Goal: Check status

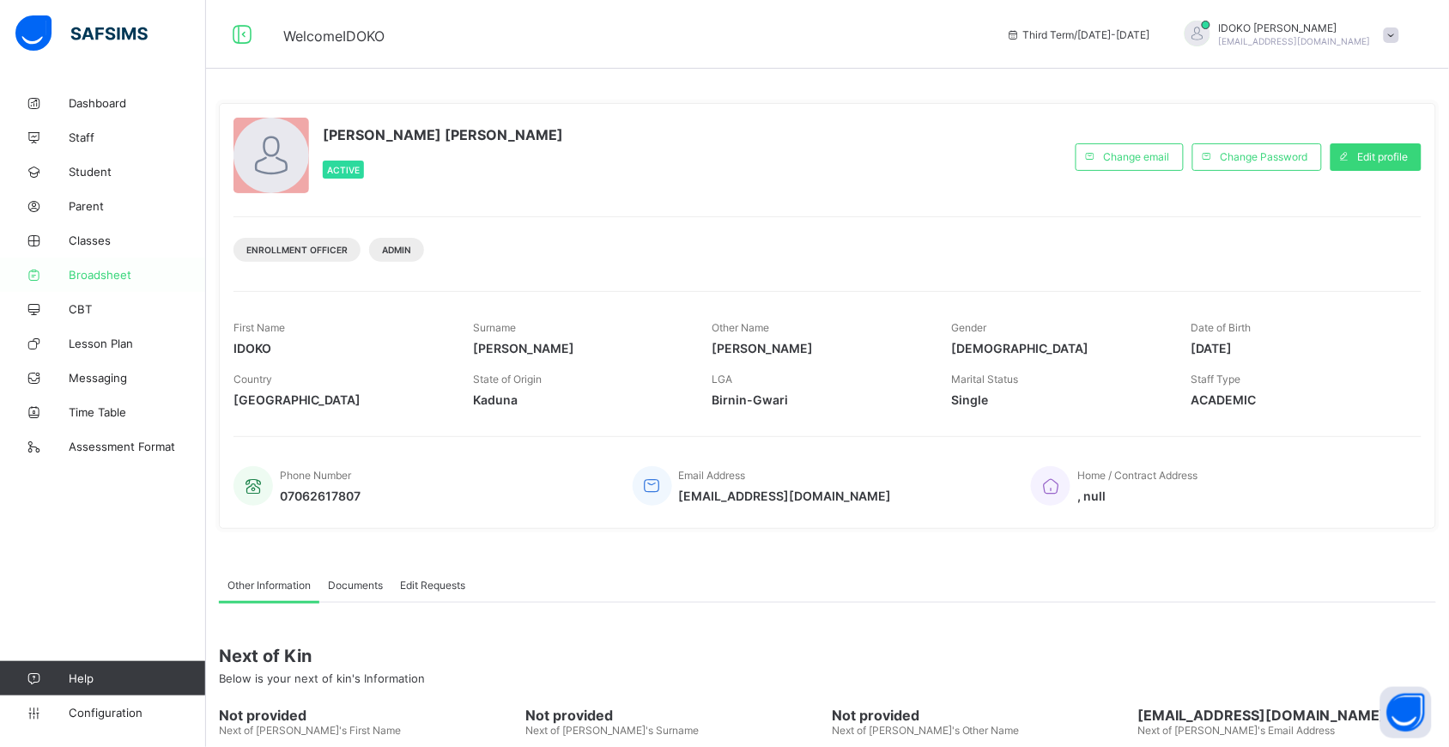
click at [109, 272] on span "Broadsheet" at bounding box center [137, 275] width 137 height 14
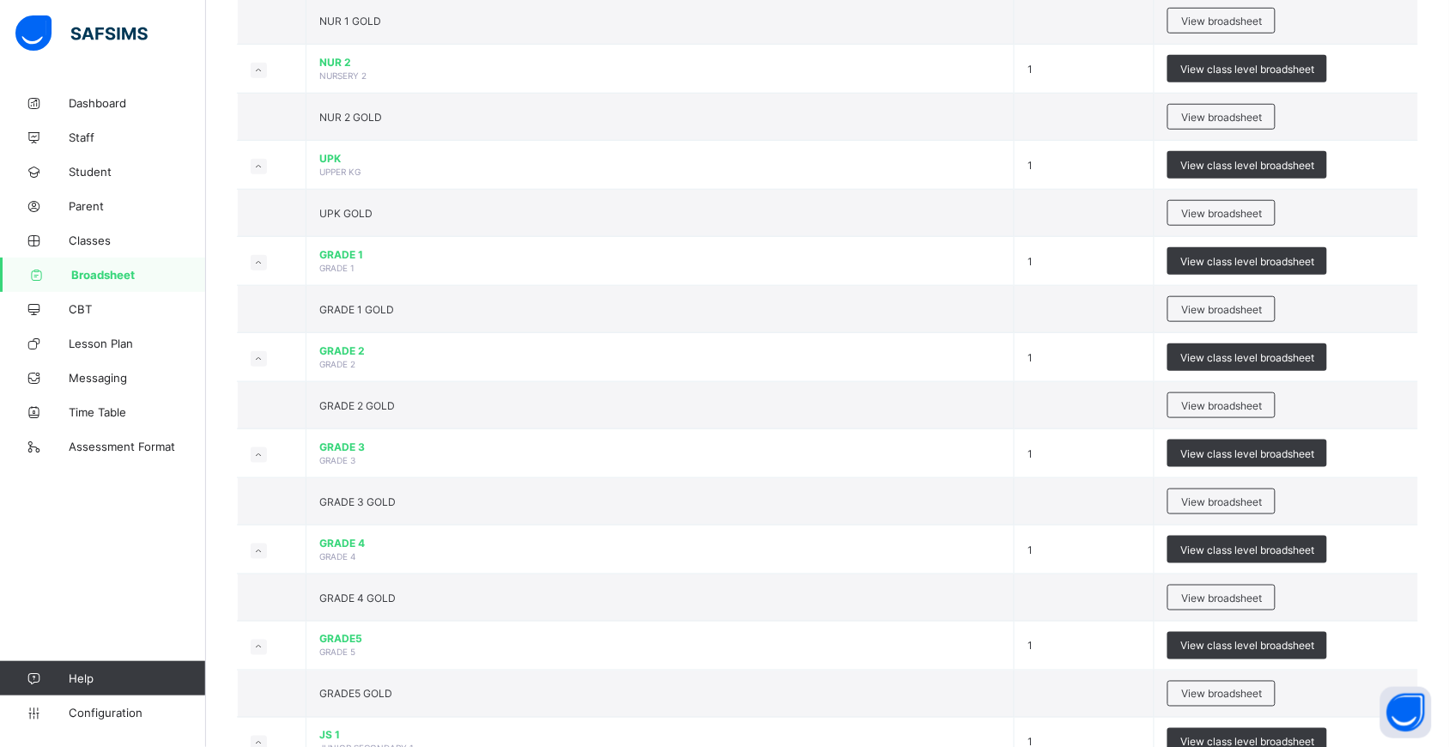
scroll to position [396, 0]
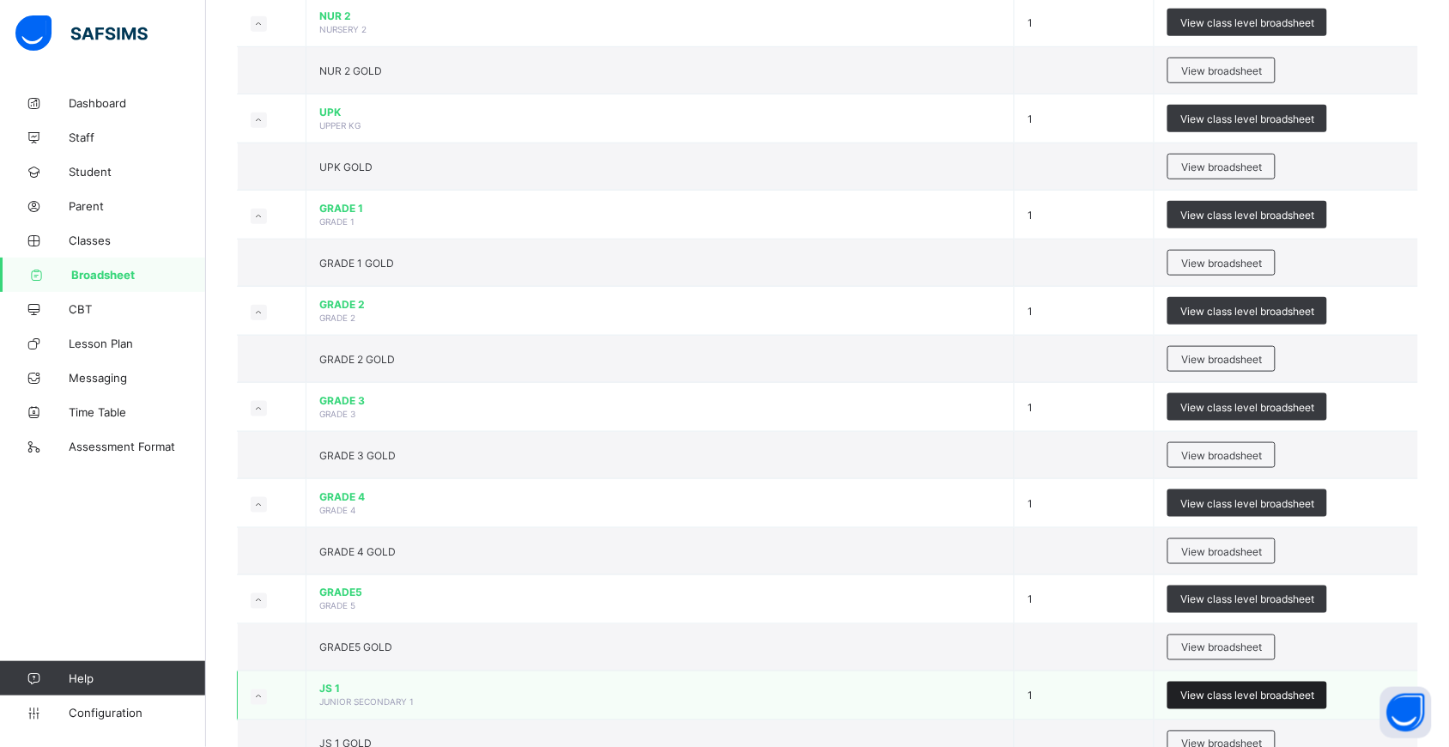
click at [1273, 684] on div "View class level broadsheet" at bounding box center [1247, 694] width 160 height 27
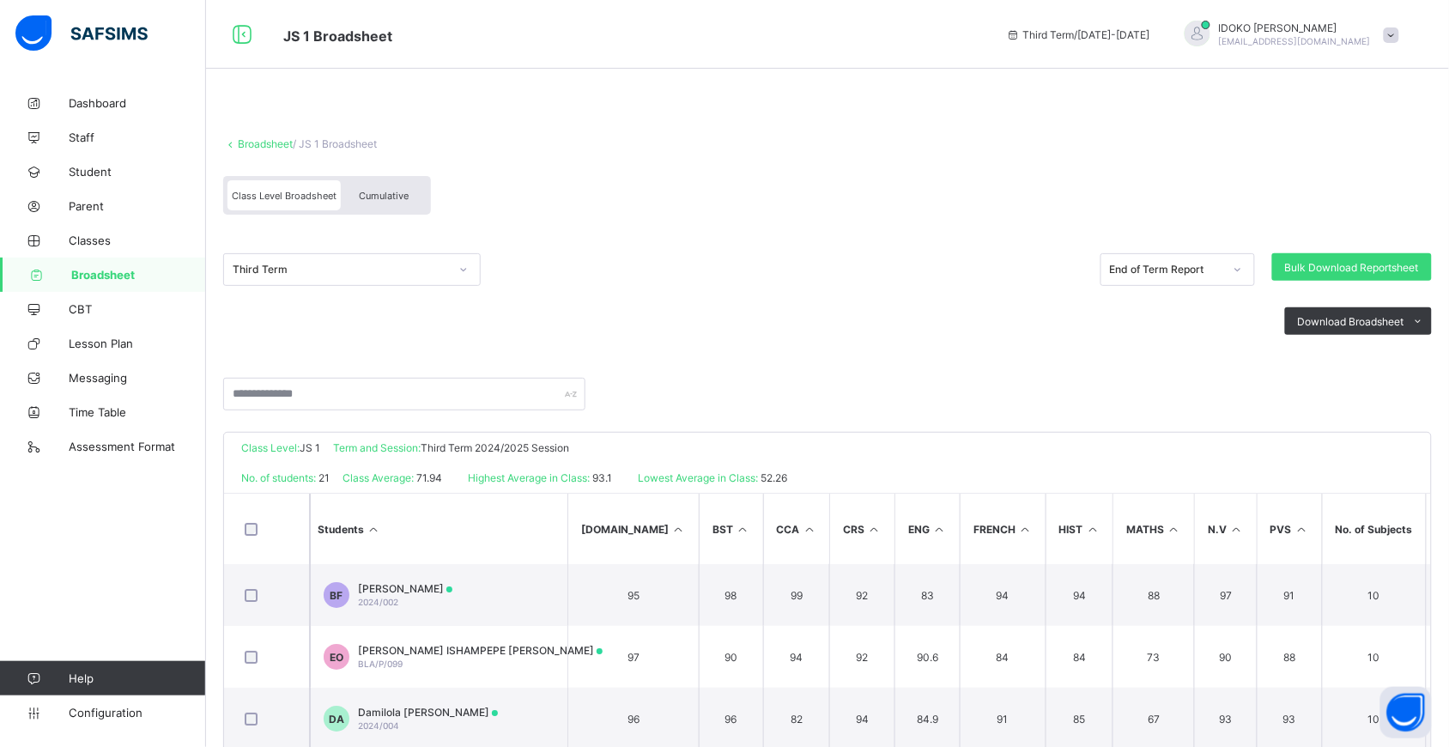
click at [456, 270] on div at bounding box center [463, 269] width 29 height 27
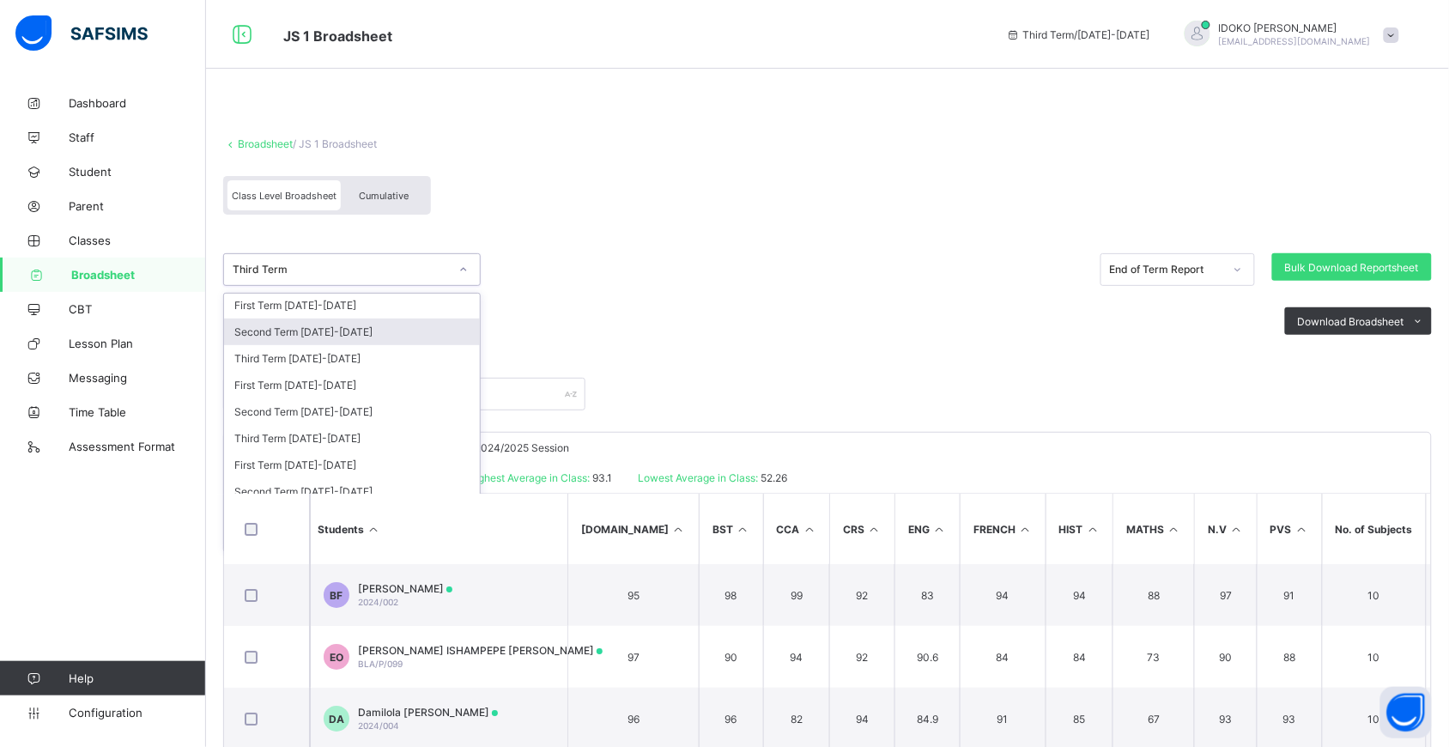
scroll to position [84, 0]
click at [379, 422] on div "Third Term 2022-2023" at bounding box center [352, 435] width 256 height 27
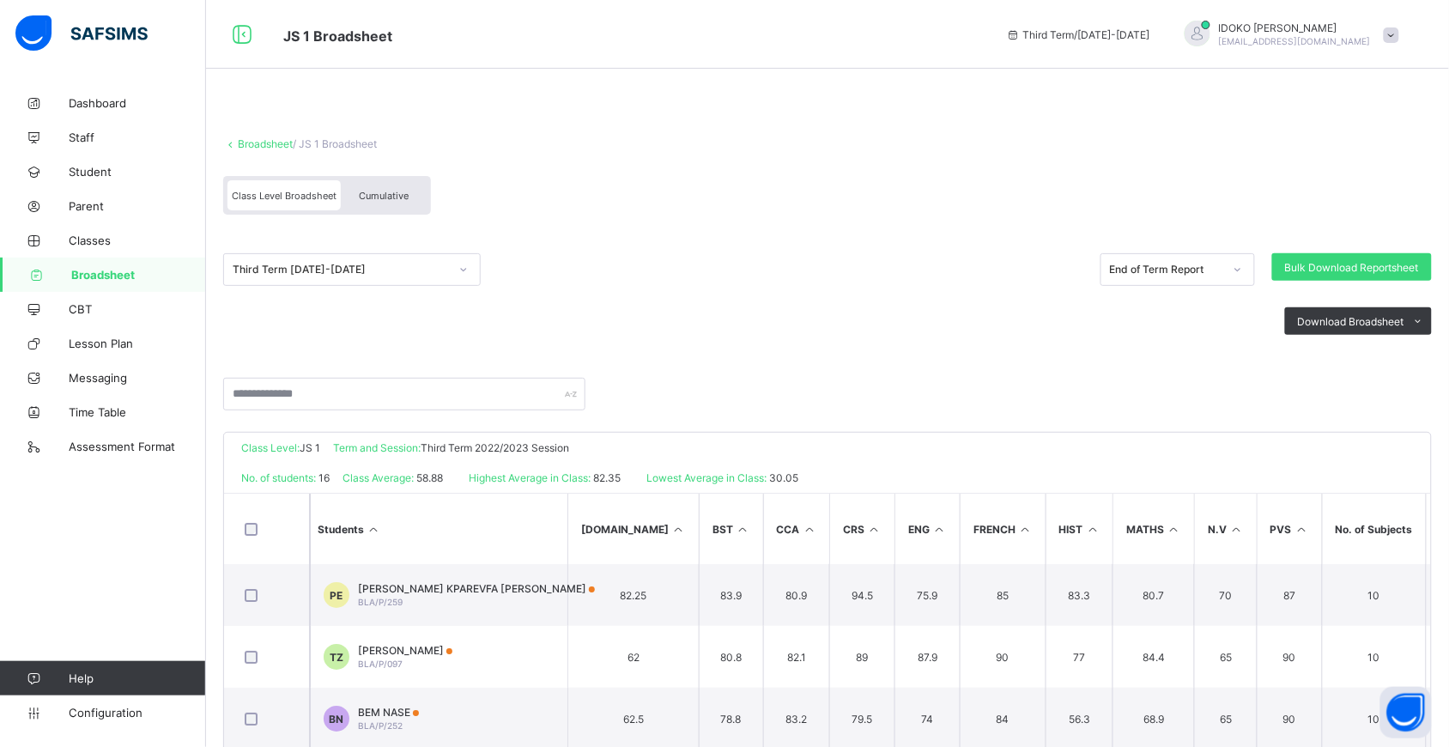
click at [405, 198] on span "Cumulative" at bounding box center [384, 196] width 50 height 12
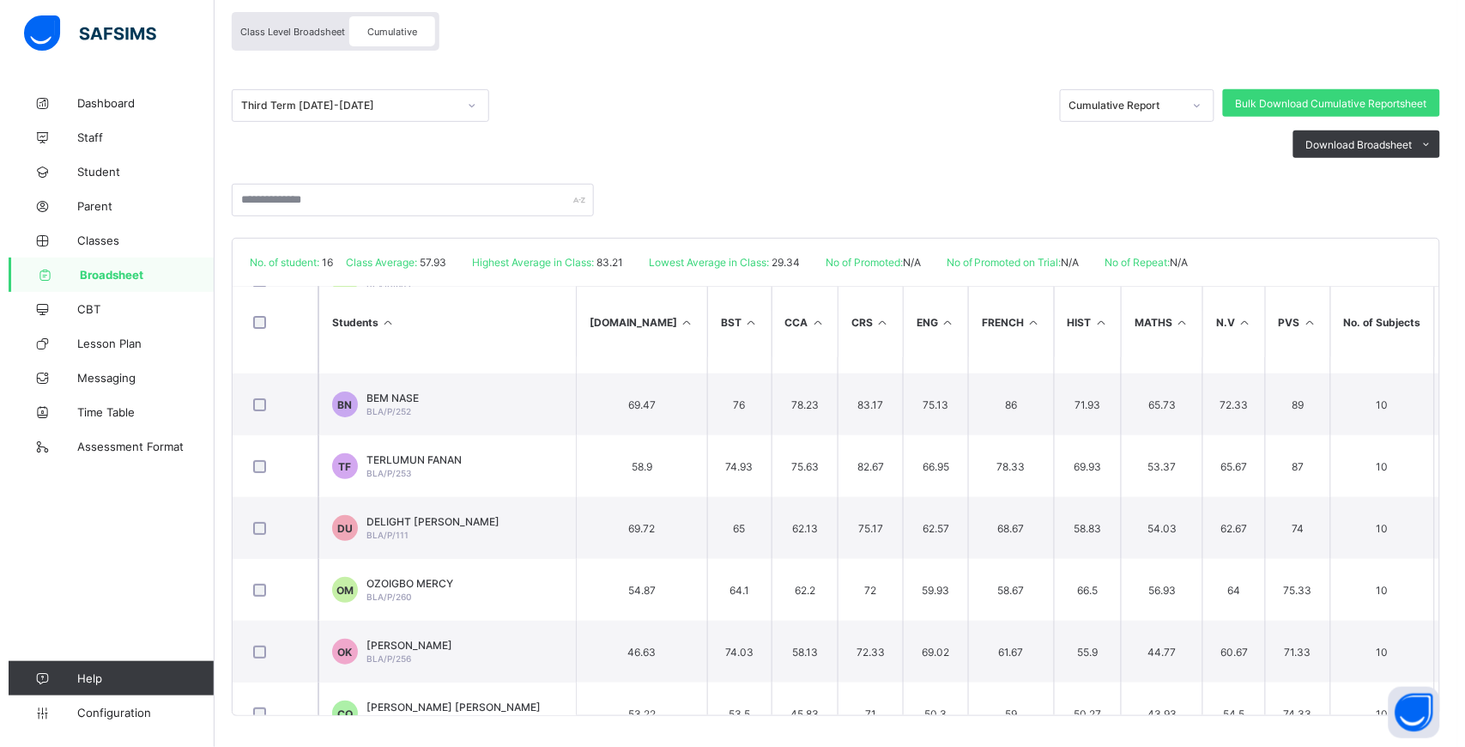
scroll to position [116, 0]
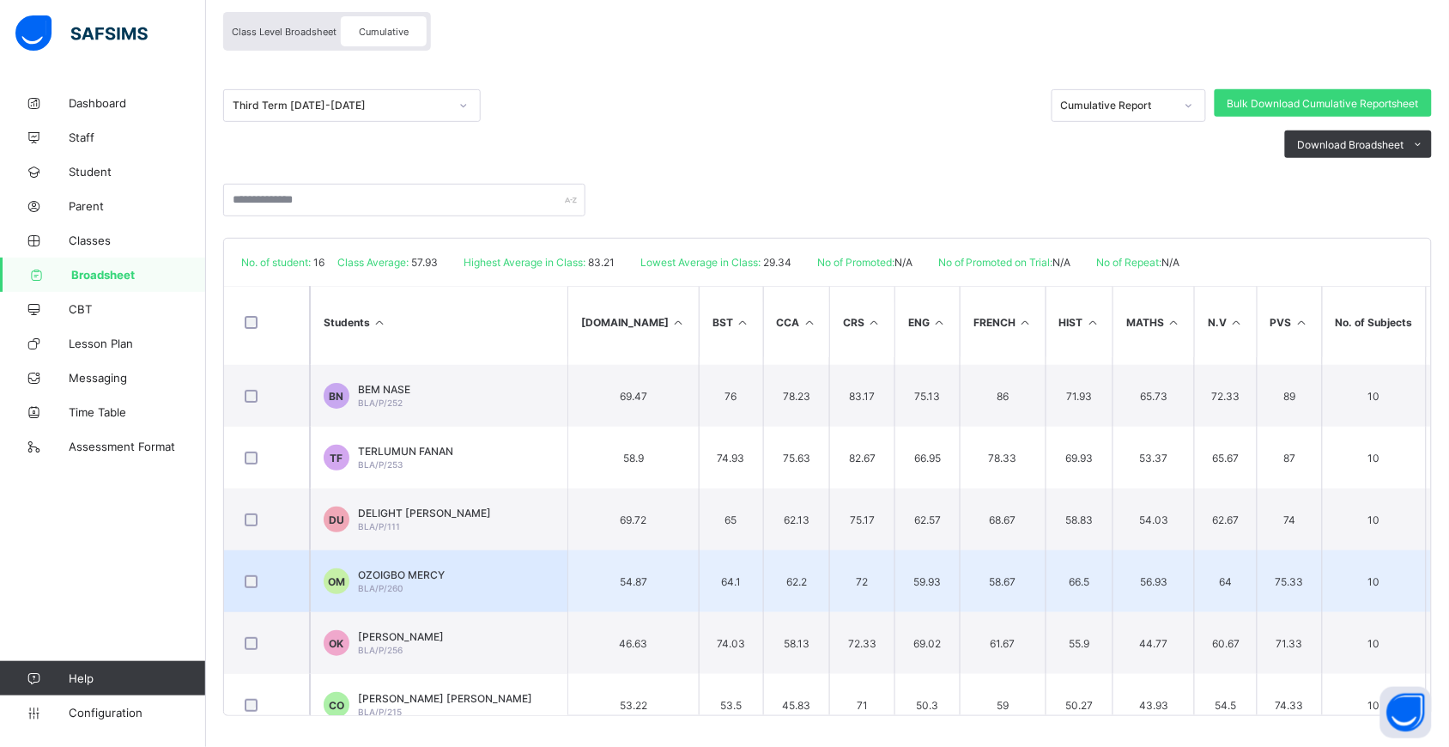
click at [463, 576] on td "OM OZOIGBO MERCY BLA/P/260" at bounding box center [438, 581] width 257 height 62
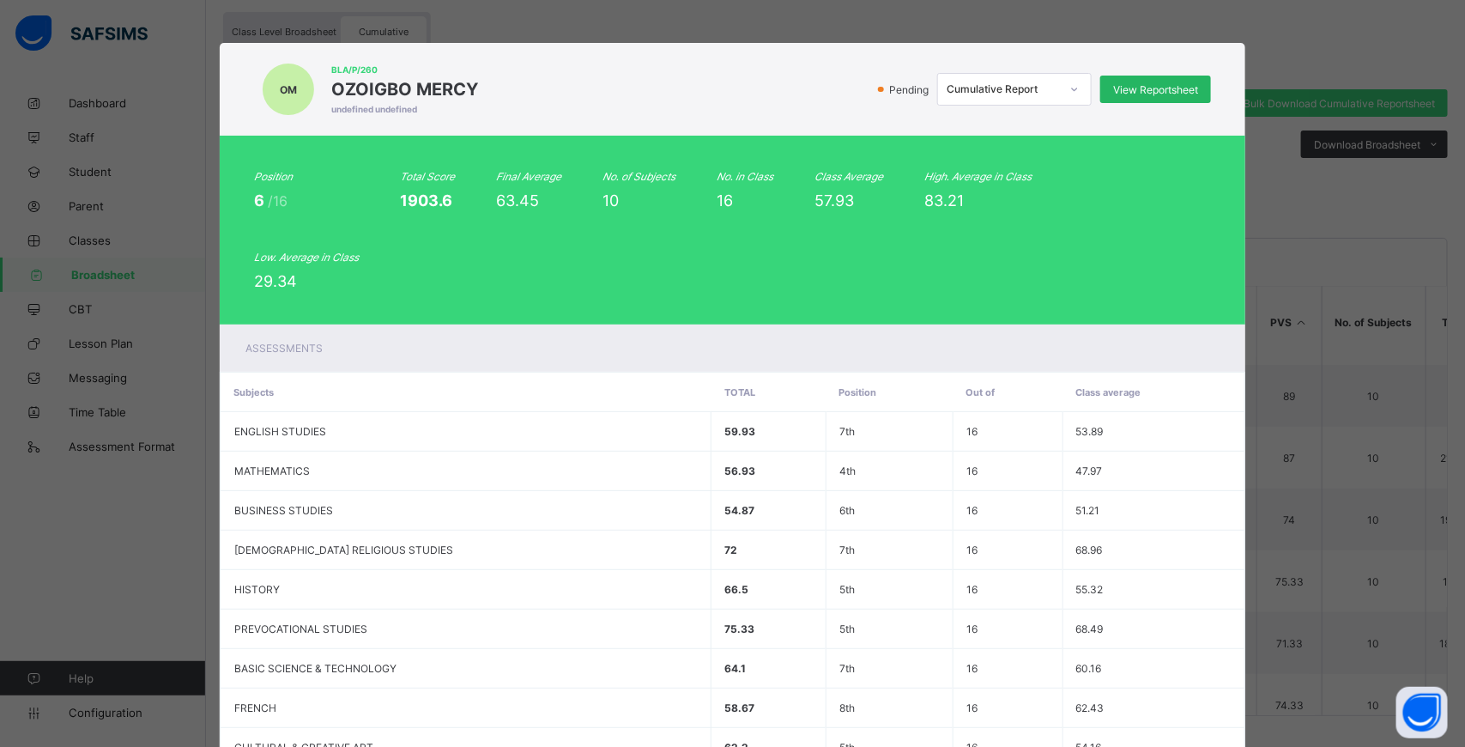
click at [1130, 82] on div "View Reportsheet" at bounding box center [1155, 89] width 111 height 27
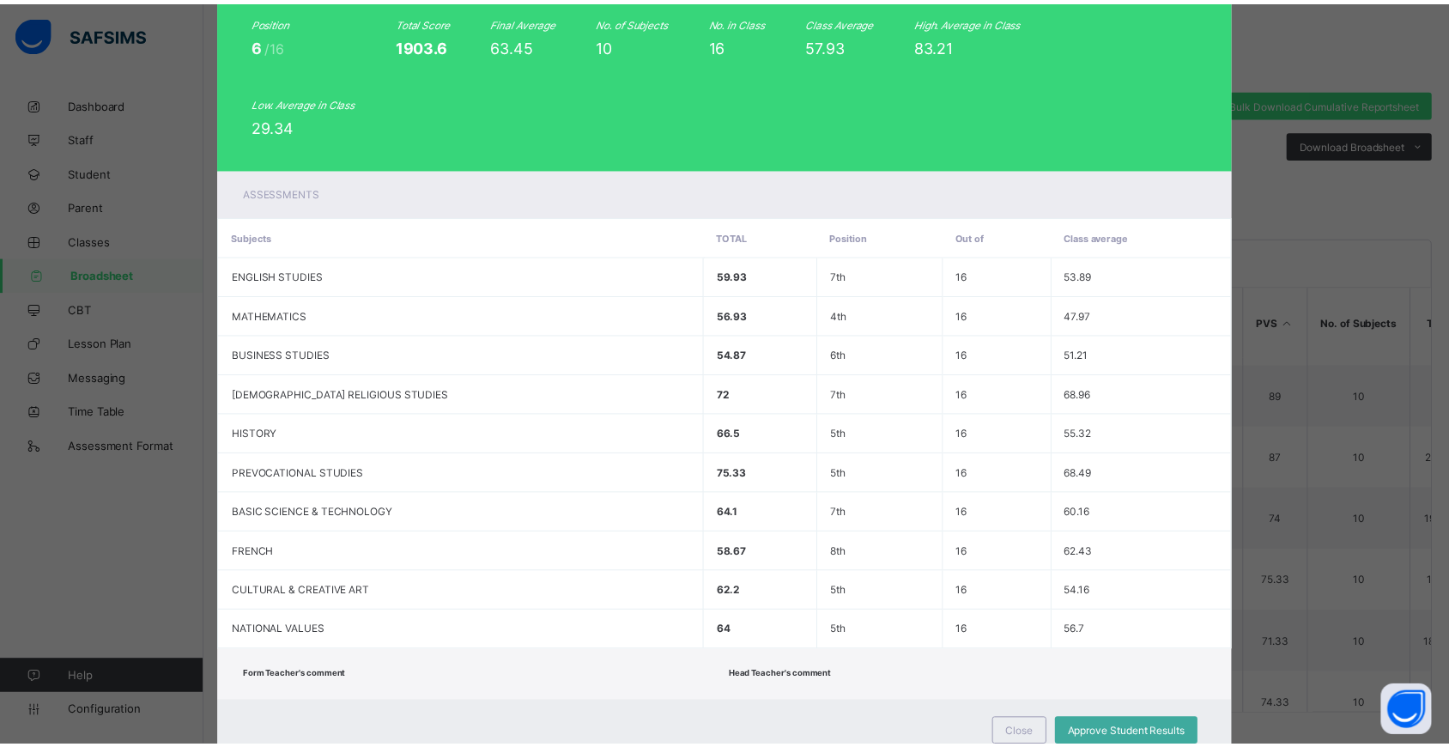
scroll to position [204, 0]
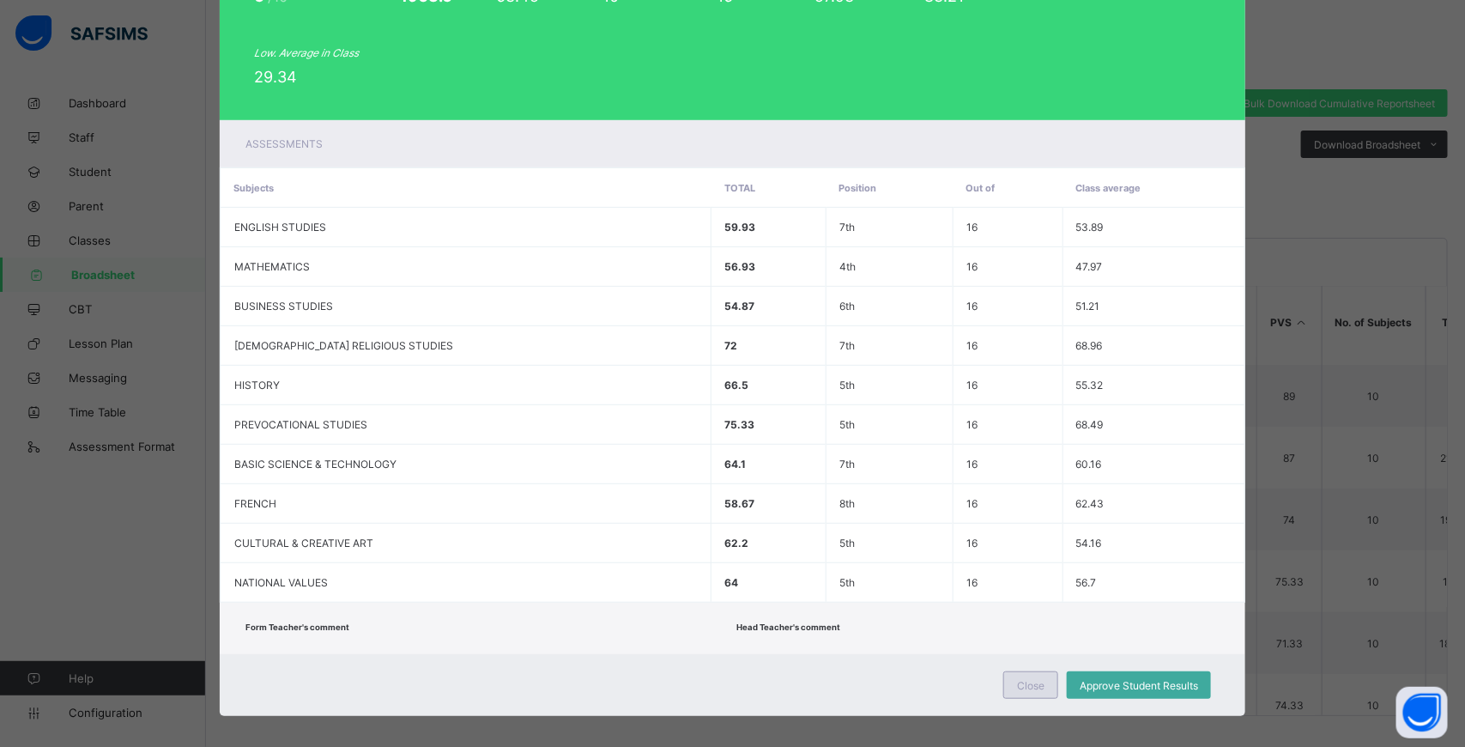
click at [1009, 671] on div "Close" at bounding box center [1030, 684] width 55 height 27
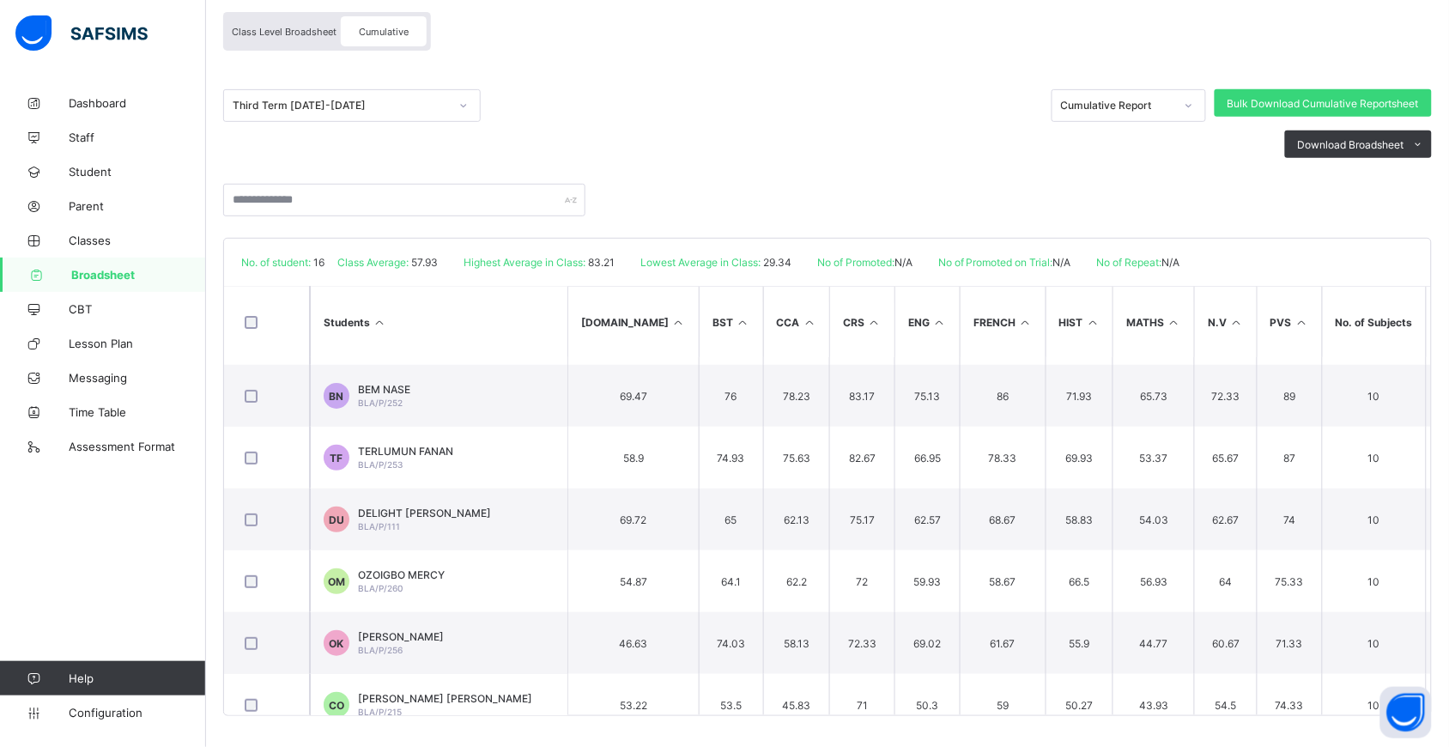
click at [163, 280] on span "Broadsheet" at bounding box center [138, 275] width 135 height 14
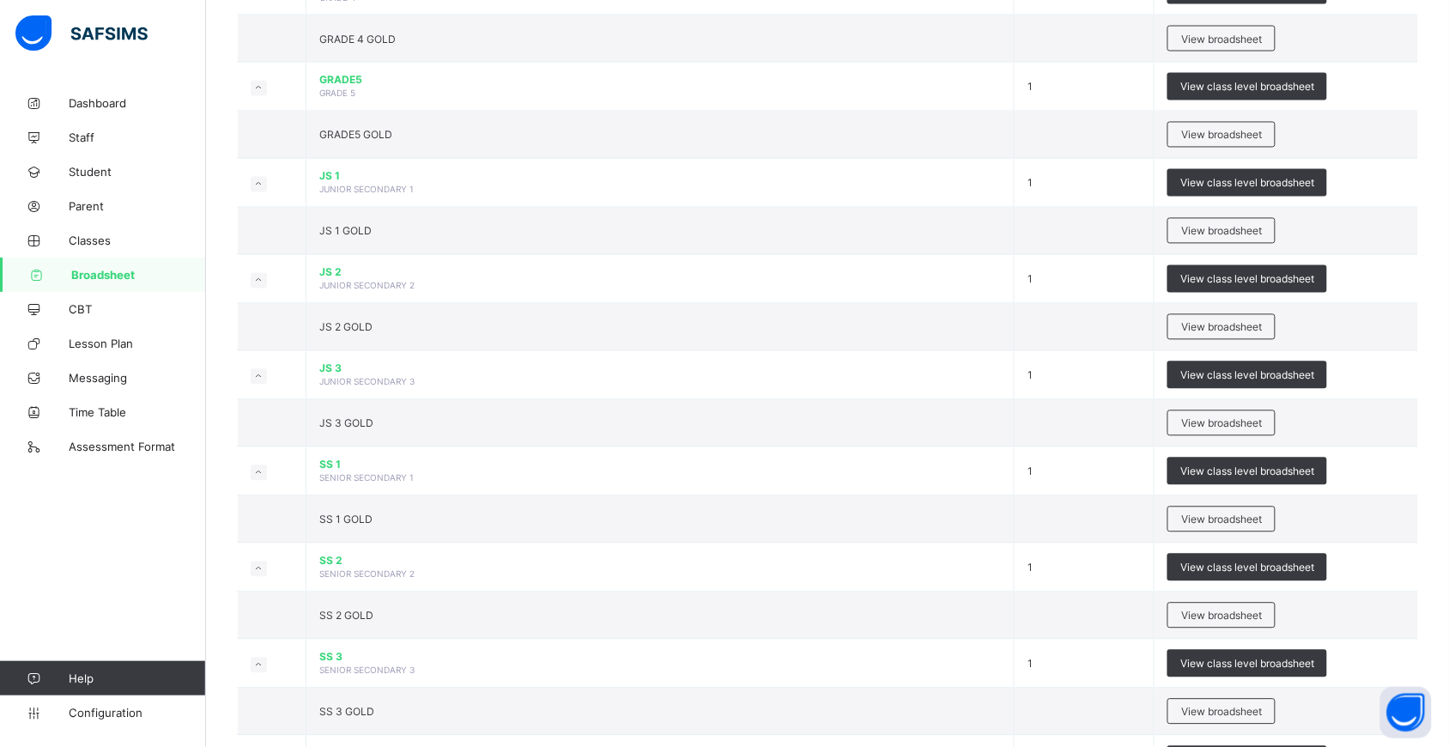
scroll to position [1041, 0]
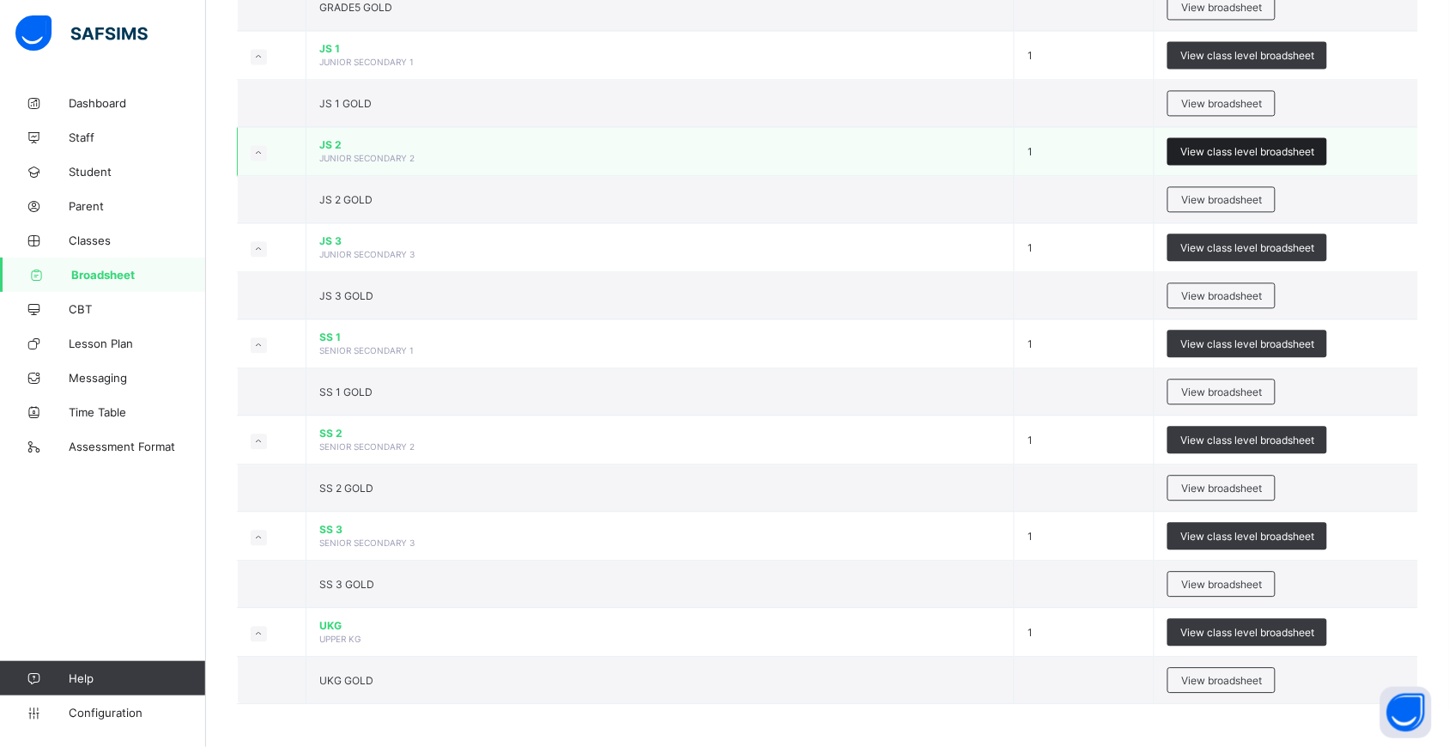
click at [1230, 150] on span "View class level broadsheet" at bounding box center [1247, 151] width 134 height 13
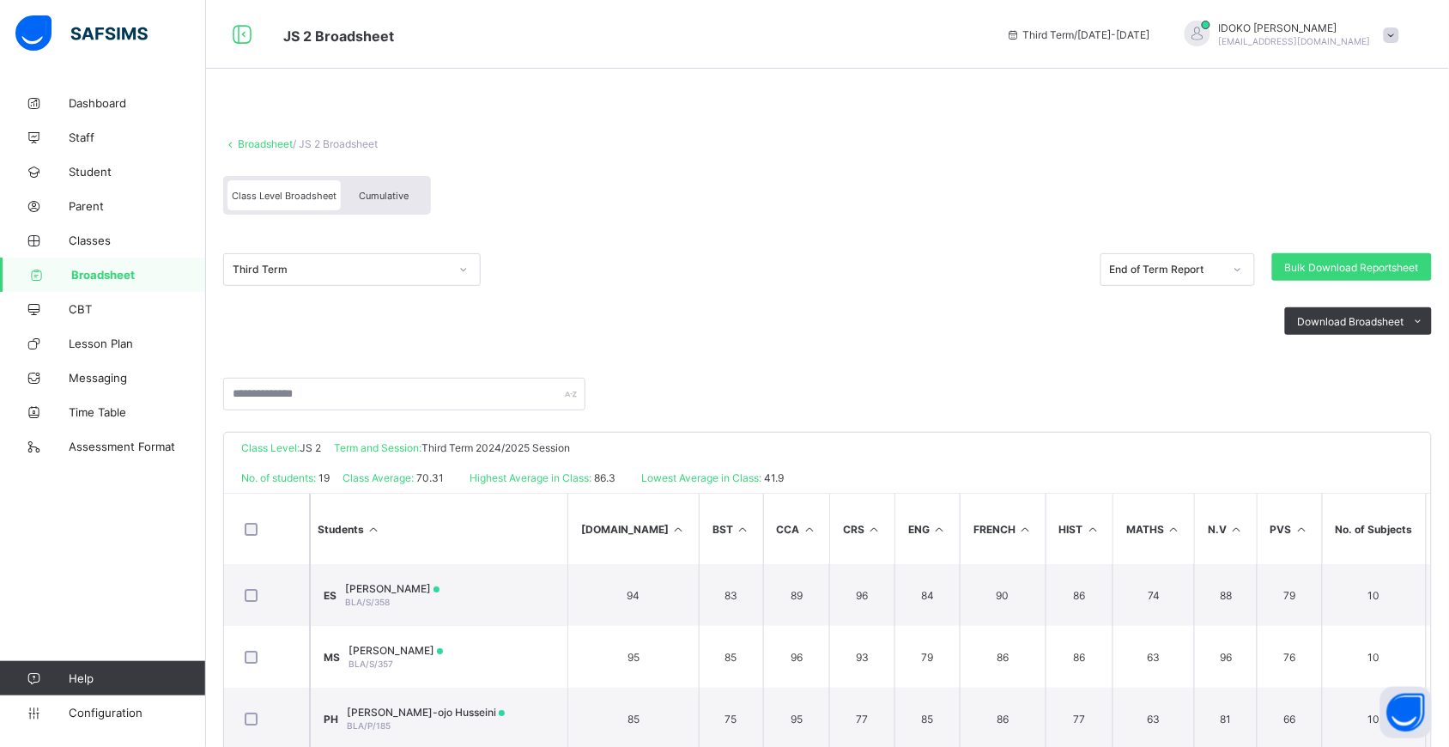
click at [452, 270] on div at bounding box center [463, 269] width 29 height 27
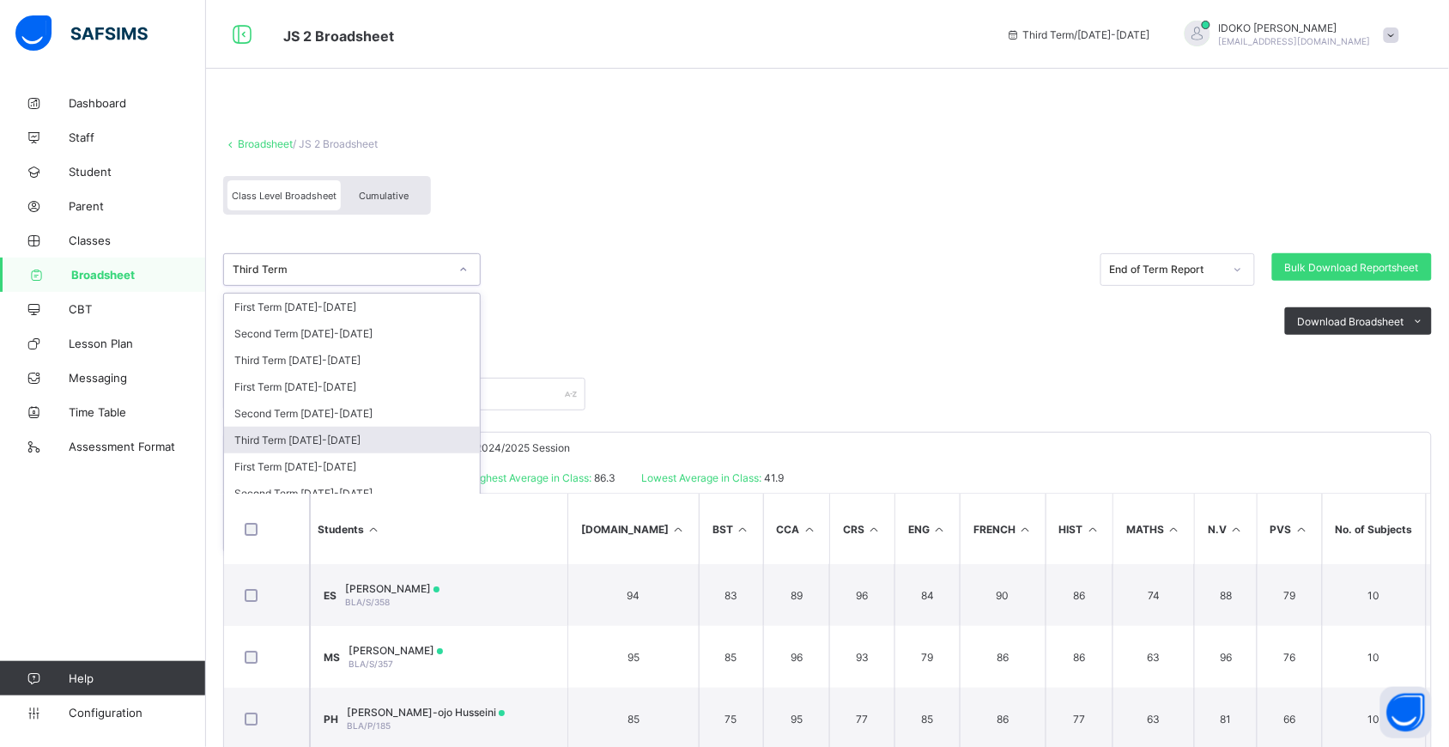
click at [344, 434] on div "Third Term 2023-2024" at bounding box center [352, 440] width 256 height 27
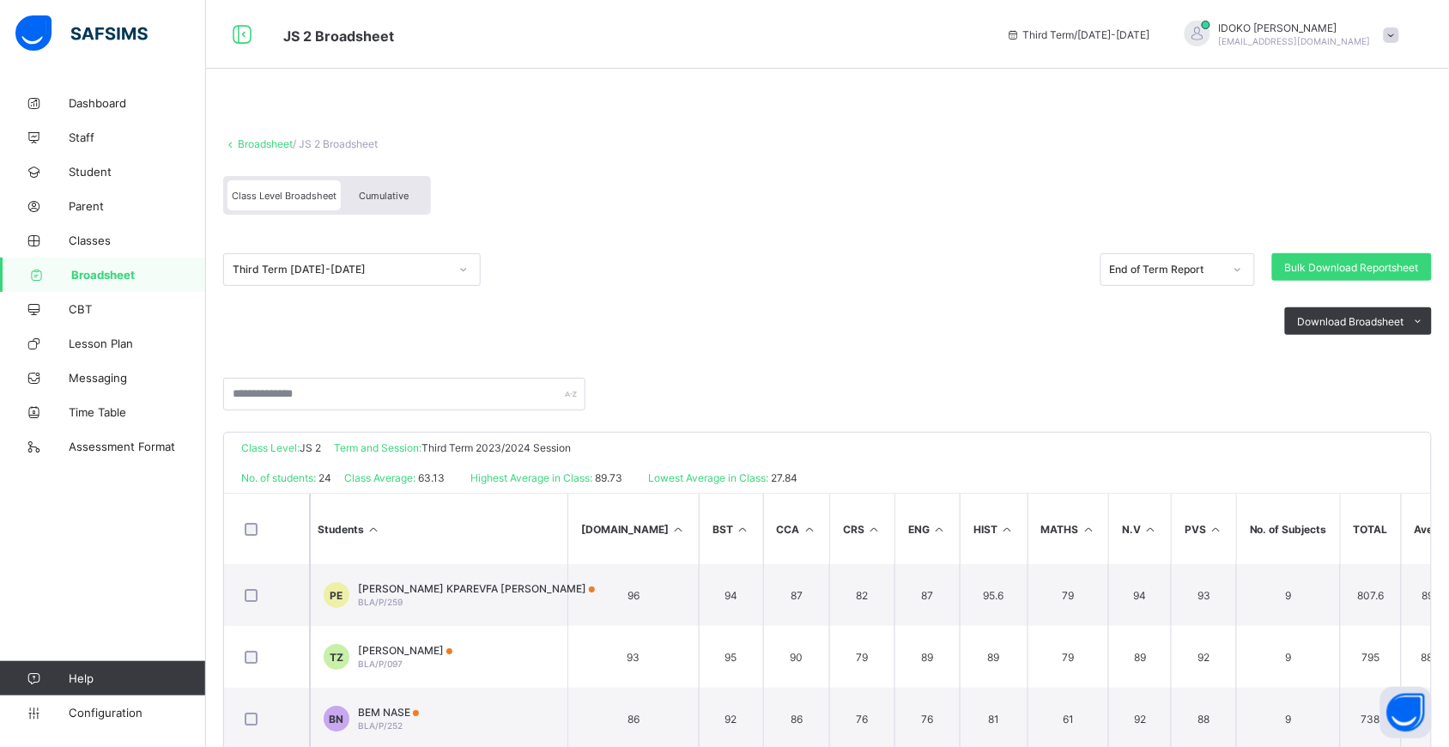
click at [386, 185] on div "Cumulative" at bounding box center [384, 195] width 86 height 30
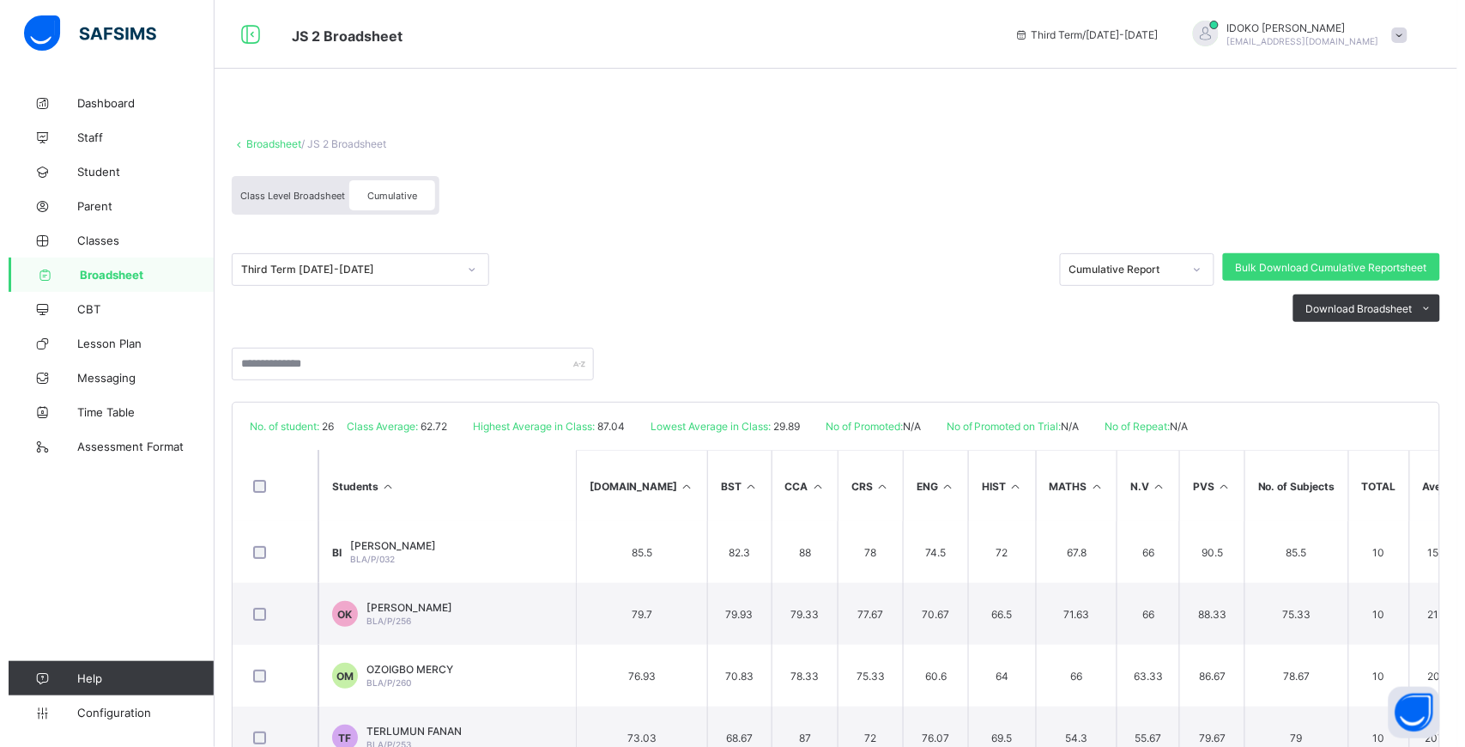
scroll to position [182, 0]
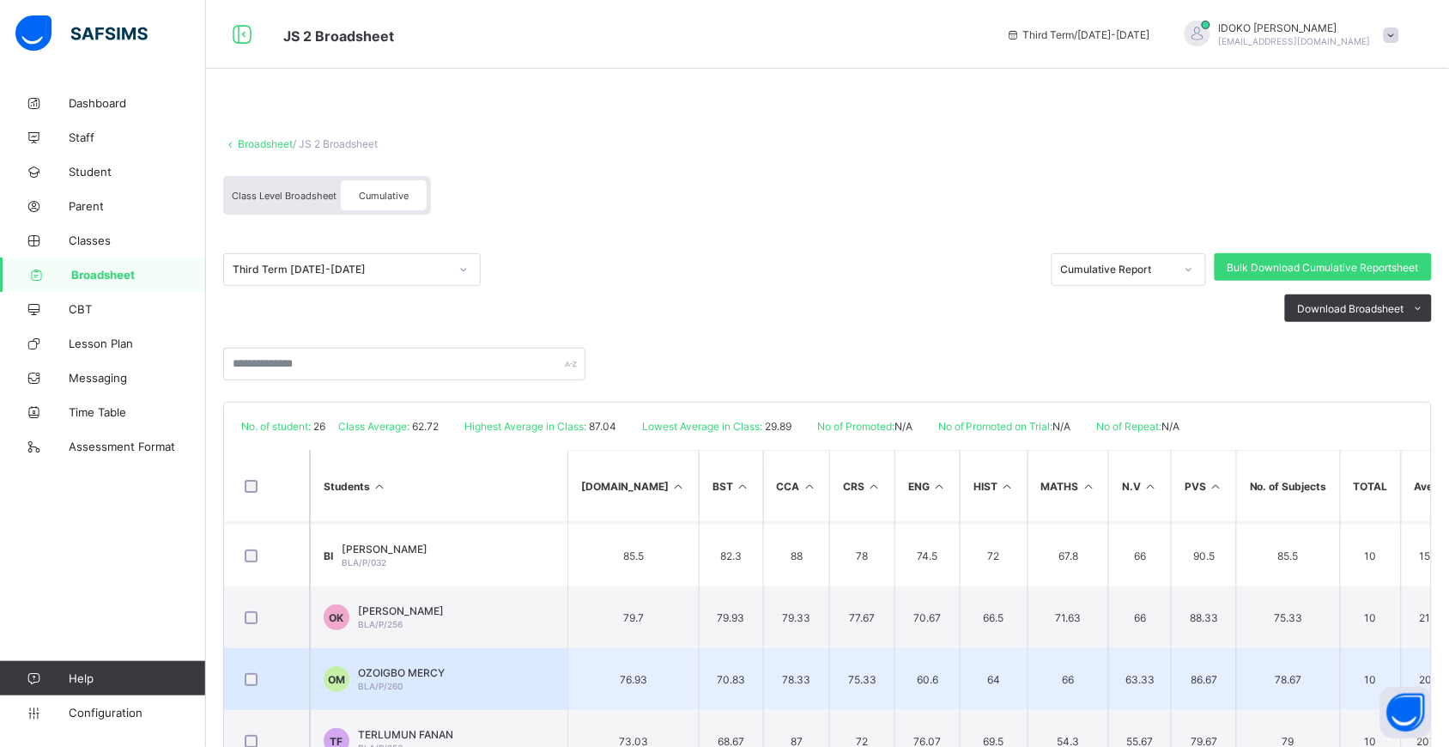
click at [469, 655] on td "OM OZOIGBO MERCY BLA/P/260" at bounding box center [438, 679] width 257 height 62
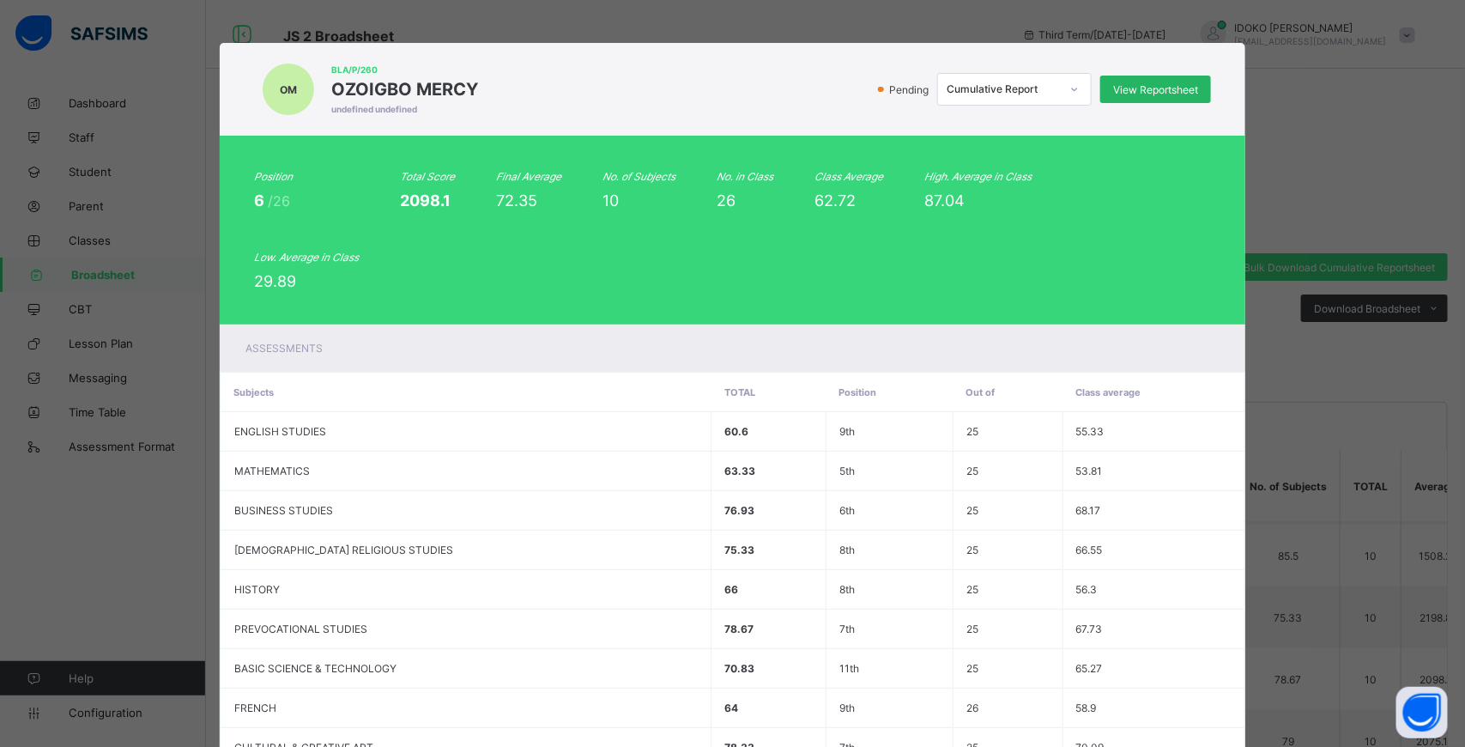
click at [1134, 97] on div "View Reportsheet" at bounding box center [1155, 89] width 111 height 27
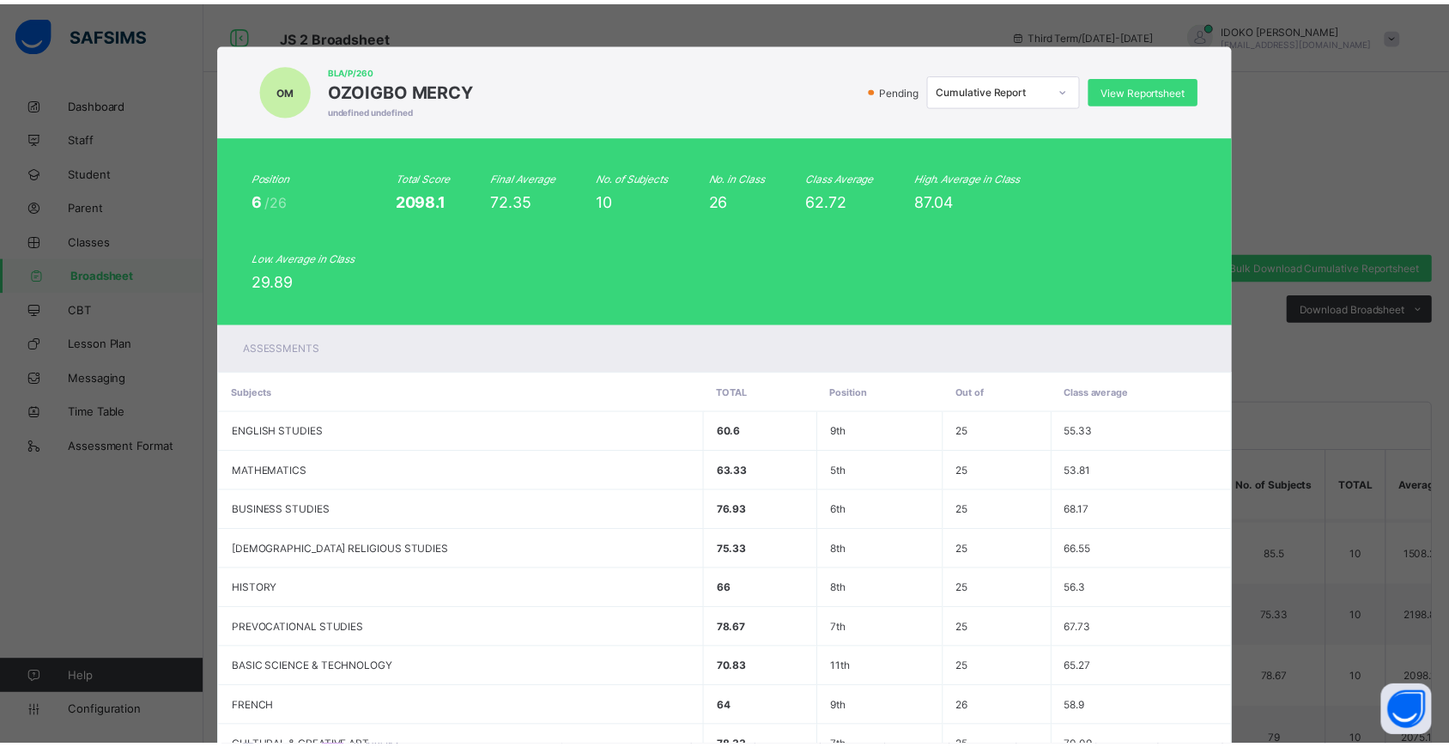
scroll to position [204, 0]
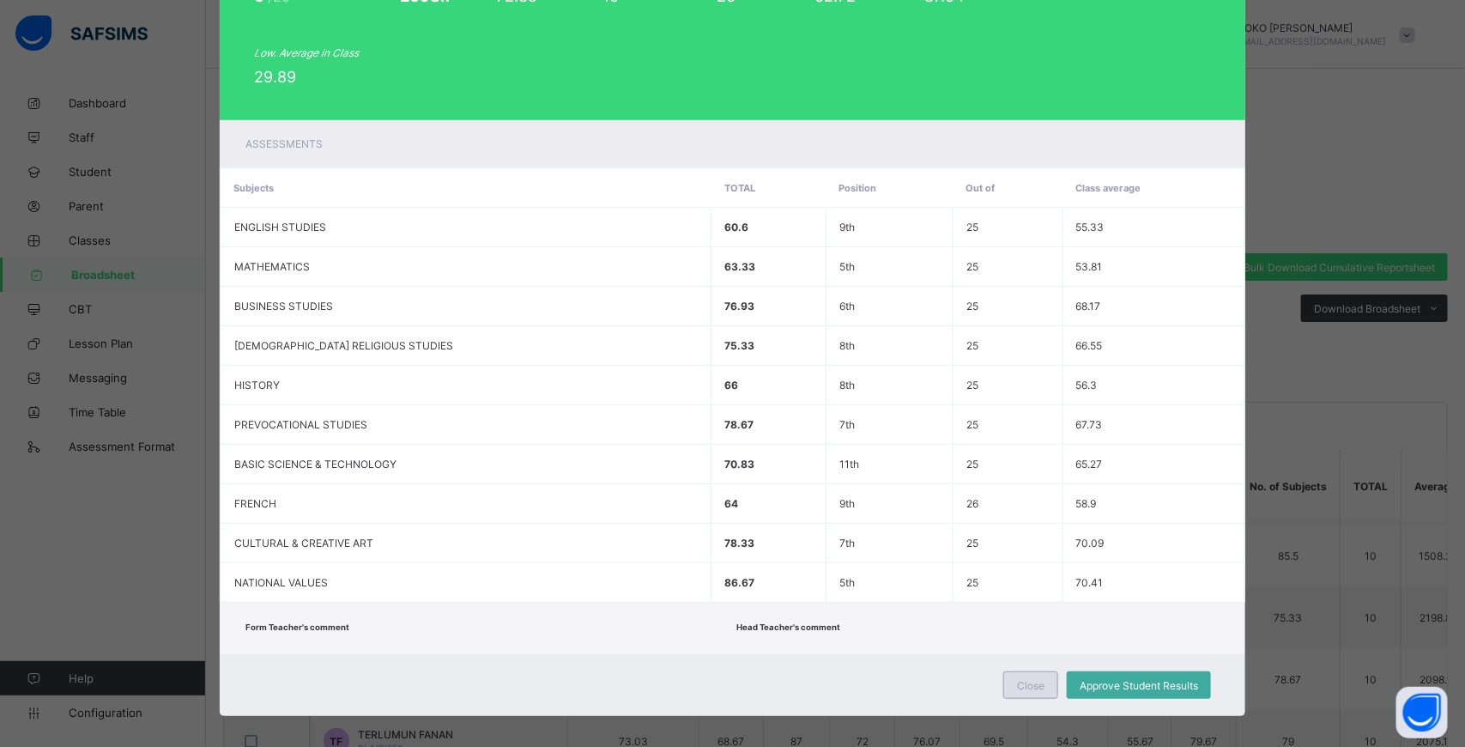
click at [1013, 671] on div "Close" at bounding box center [1030, 684] width 55 height 27
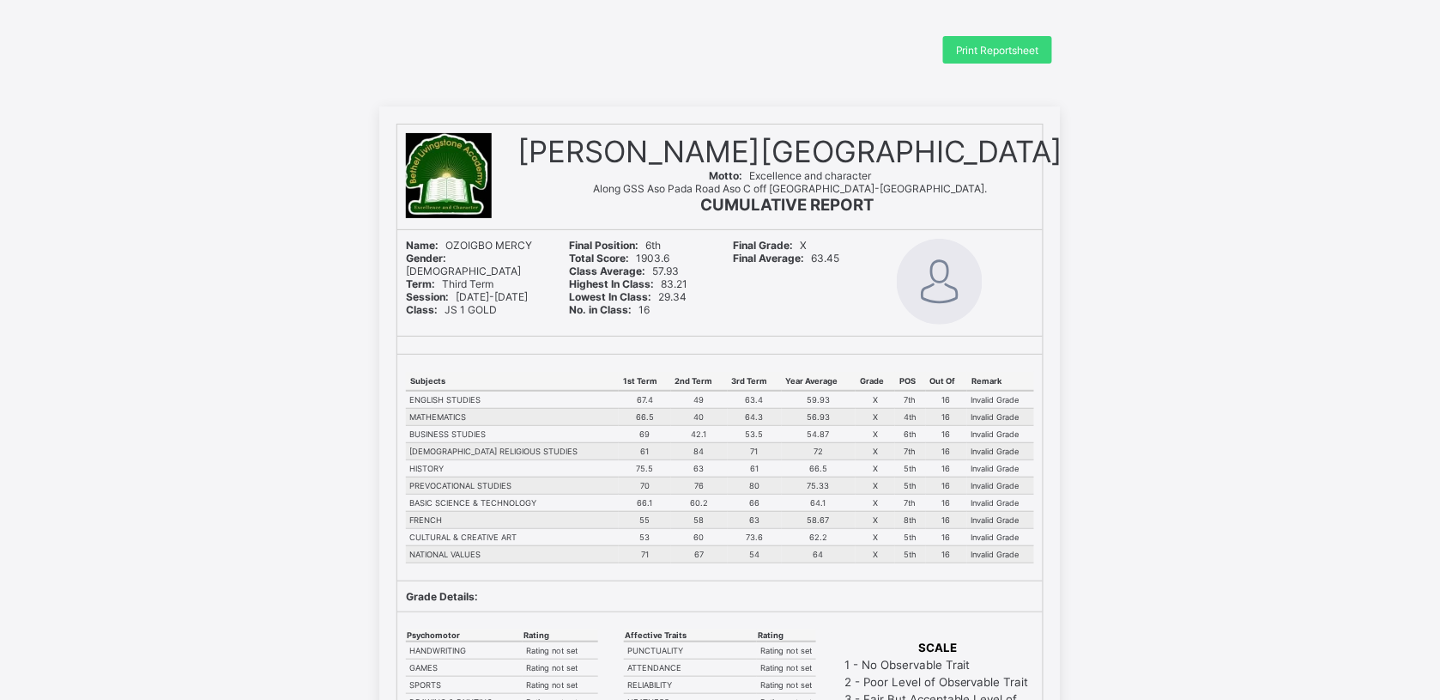
scroll to position [5, 0]
click at [1021, 50] on span "Print Reportsheet" at bounding box center [997, 51] width 83 height 13
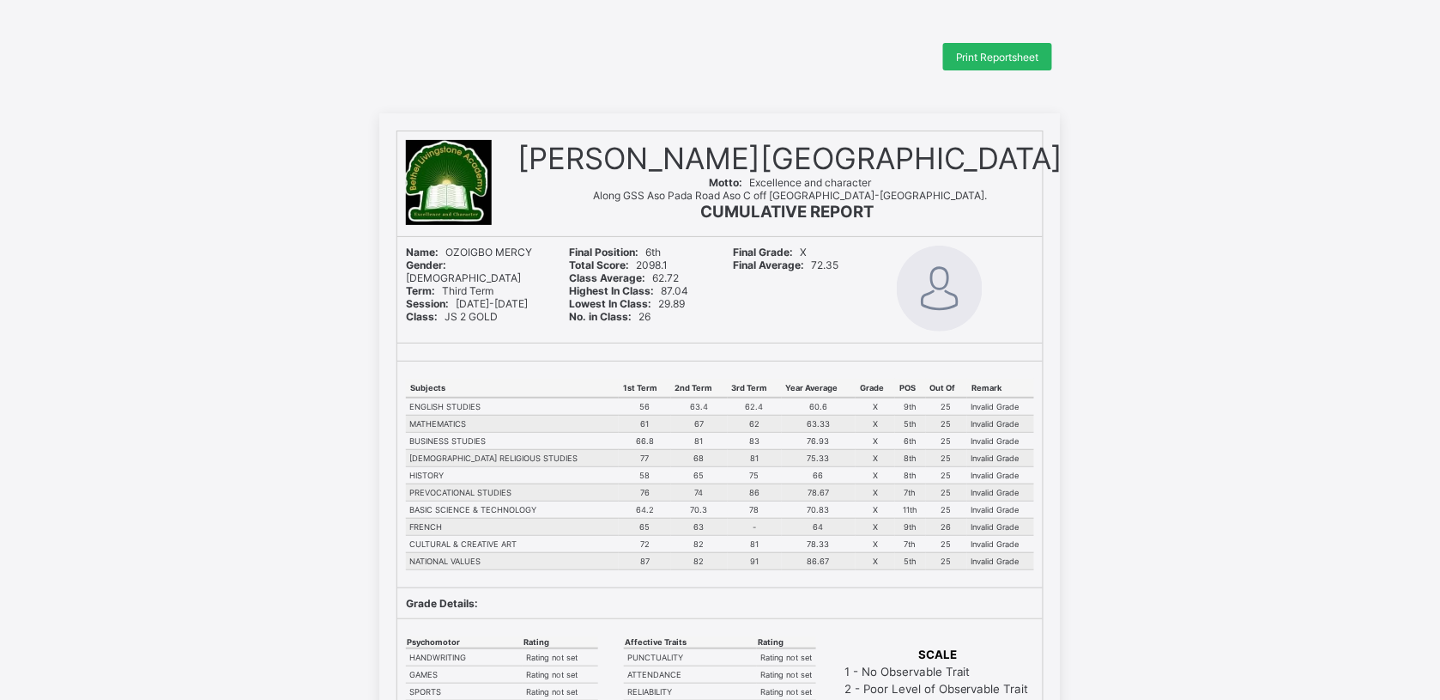
click at [1028, 51] on span "Print Reportsheet" at bounding box center [997, 57] width 83 height 13
